Goal: Transaction & Acquisition: Obtain resource

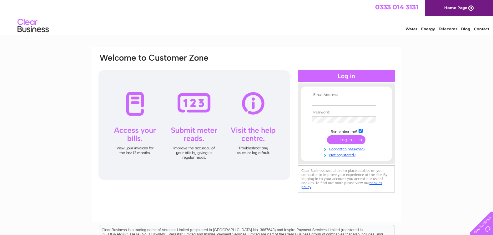
type input "info@robertgraycarpets.co.uk"
click at [353, 141] on input "submit" at bounding box center [346, 139] width 38 height 9
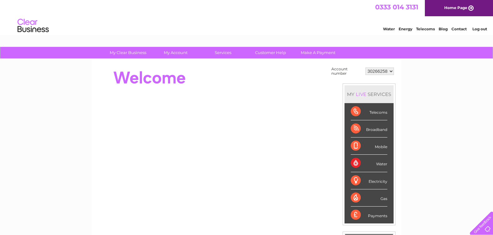
click at [382, 216] on div "Payments" at bounding box center [369, 215] width 37 height 17
click at [386, 217] on div "Payments" at bounding box center [369, 215] width 37 height 17
drag, startPoint x: 386, startPoint y: 217, endPoint x: 379, endPoint y: 216, distance: 6.9
click at [379, 216] on div "Payments" at bounding box center [369, 215] width 37 height 17
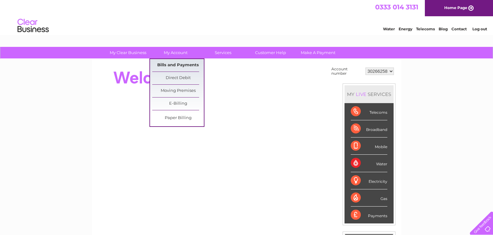
click at [188, 67] on link "Bills and Payments" at bounding box center [178, 65] width 52 height 13
click at [192, 121] on link "Paper Billing" at bounding box center [178, 118] width 52 height 13
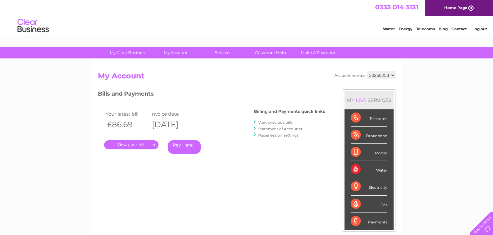
click at [145, 148] on link "." at bounding box center [131, 144] width 54 height 9
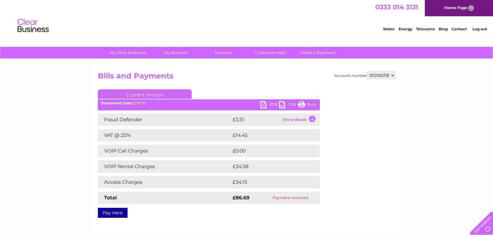
click at [264, 105] on link "PDF" at bounding box center [269, 105] width 19 height 9
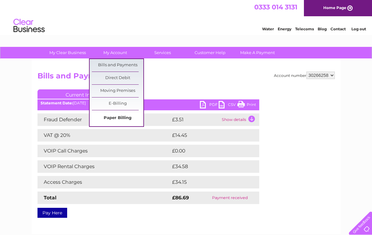
click at [126, 120] on link "Paper Billing" at bounding box center [118, 118] width 52 height 13
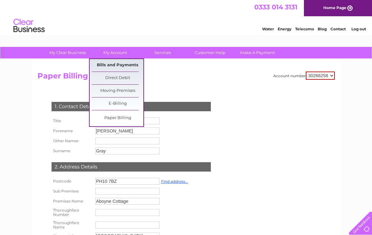
click at [126, 68] on link "Bills and Payments" at bounding box center [118, 65] width 52 height 13
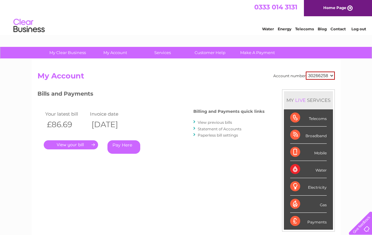
click at [326, 222] on div "Payments" at bounding box center [308, 221] width 37 height 17
click at [318, 222] on div "Payments" at bounding box center [308, 221] width 37 height 17
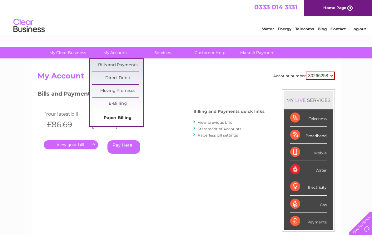
click at [123, 118] on link "Paper Billing" at bounding box center [118, 118] width 52 height 13
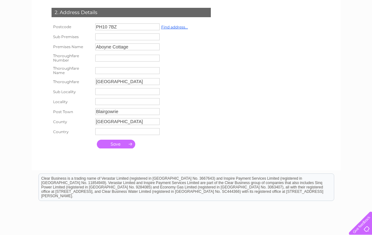
scroll to position [201, 0]
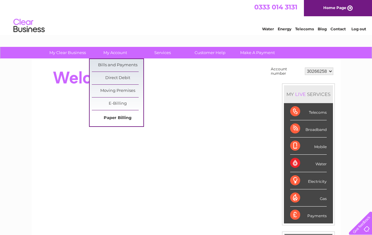
click at [131, 120] on link "Paper Billing" at bounding box center [118, 118] width 52 height 13
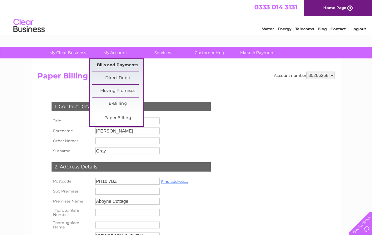
click at [128, 64] on link "Bills and Payments" at bounding box center [118, 65] width 52 height 13
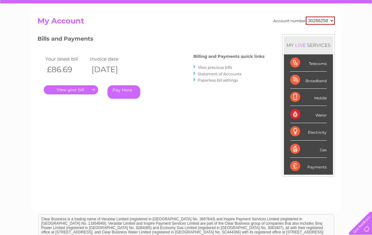
scroll to position [43, 0]
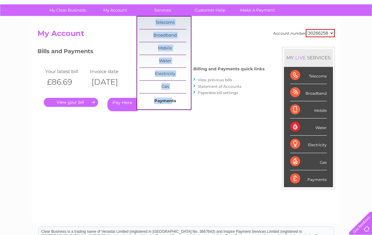
click at [172, 96] on ul "Telecoms Fault Troubleshoot Fraud Defender Broadband Gas" at bounding box center [164, 63] width 55 height 94
drag, startPoint x: 172, startPoint y: 96, endPoint x: 174, endPoint y: 99, distance: 3.4
click at [174, 99] on link "Payments" at bounding box center [165, 101] width 52 height 13
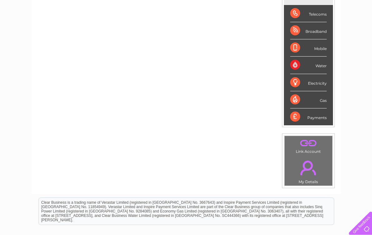
scroll to position [73, 0]
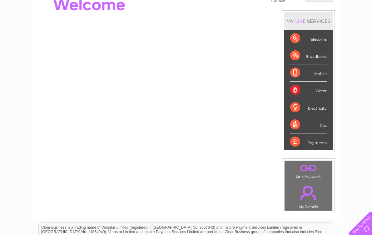
click at [319, 91] on div "Water" at bounding box center [308, 90] width 37 height 17
click at [289, 90] on li "Water" at bounding box center [308, 90] width 49 height 17
click at [296, 90] on div "Water" at bounding box center [308, 90] width 37 height 17
click at [295, 145] on div "Payments" at bounding box center [308, 141] width 37 height 17
click at [295, 143] on div "Payments" at bounding box center [308, 141] width 37 height 17
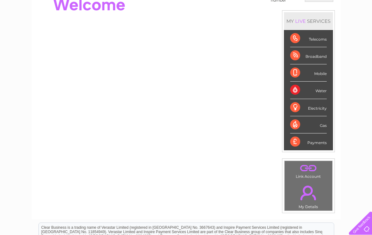
click at [295, 143] on div "Payments" at bounding box center [308, 141] width 37 height 17
click at [296, 142] on div "Payments" at bounding box center [308, 141] width 37 height 17
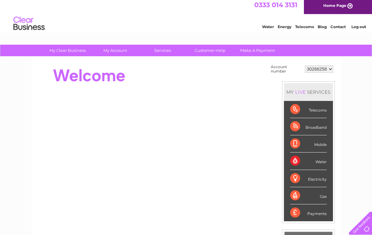
scroll to position [0, 0]
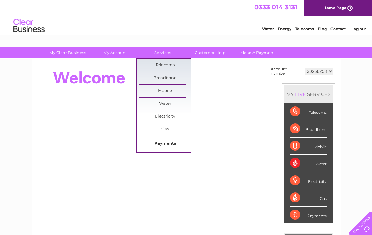
click at [170, 144] on link "Payments" at bounding box center [165, 144] width 52 height 13
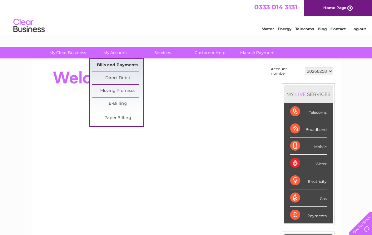
click at [123, 66] on link "Bills and Payments" at bounding box center [118, 65] width 52 height 13
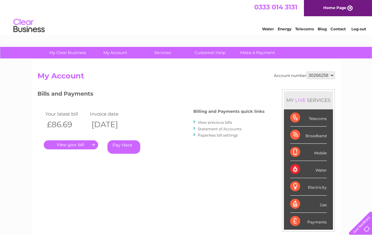
click at [216, 123] on link "View previous bills" at bounding box center [215, 122] width 34 height 5
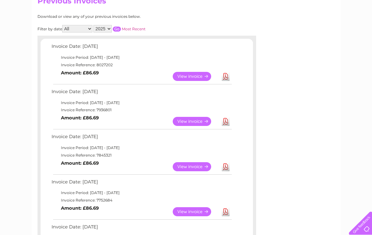
scroll to position [92, 0]
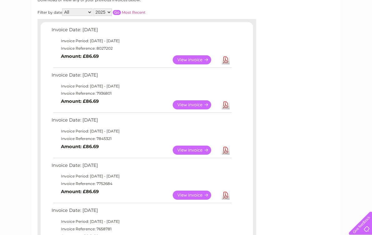
click at [196, 195] on link "View" at bounding box center [196, 195] width 46 height 9
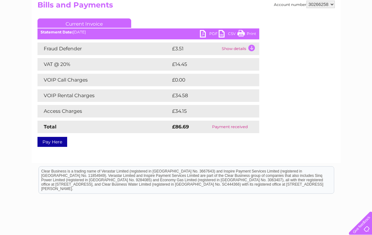
scroll to position [104, 0]
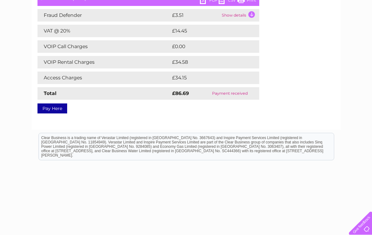
click at [205, 1] on link "PDF" at bounding box center [209, 1] width 19 height 9
